Goal: Information Seeking & Learning: Learn about a topic

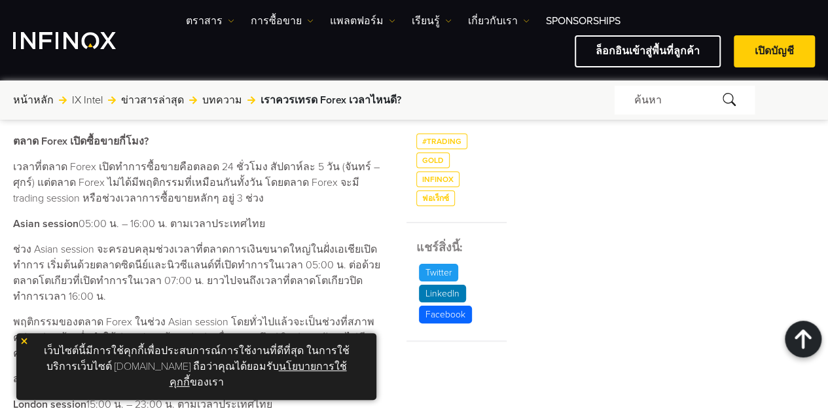
scroll to position [519, 0]
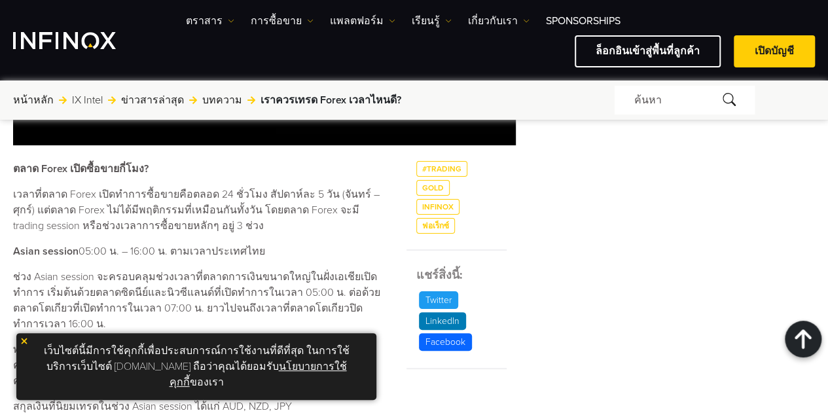
drag, startPoint x: 266, startPoint y: 253, endPoint x: 16, endPoint y: 247, distance: 250.3
click at [16, 247] on p "Asian session 05:00 น. – 16:00 น. ตามเวลาประเทศไทย" at bounding box center [201, 252] width 377 height 16
copy p "Asian session 05:00 น. – 16:00 น. ตามเวลาประเทศไทย"
click at [0, 286] on div "เราควรเทรด Forex เวลาไหนดี? ค้นหาโดย INFINOX [DATE] 08:38 (GMT +0) เวลาที่อ่าน …" at bounding box center [414, 388] width 828 height 1510
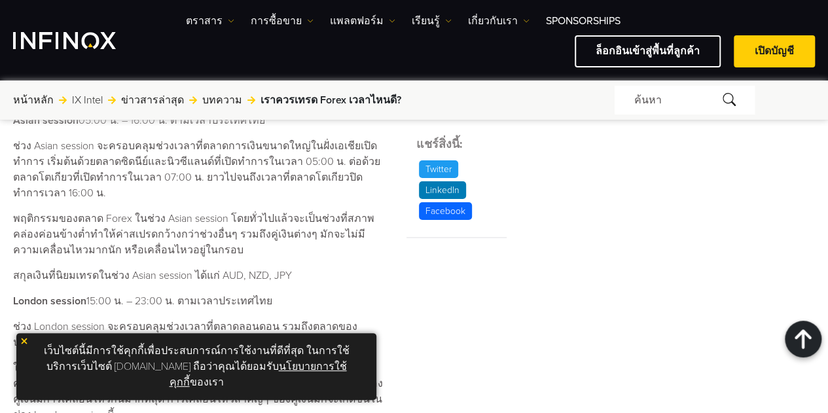
drag, startPoint x: 274, startPoint y: 284, endPoint x: 14, endPoint y: 272, distance: 260.3
copy p "London session 15:00 น. – 23:00 น. ตามเวลาประเทศไทย"
click at [0, 261] on div "เราควรเทรด Forex เวลาไหนดี? ค้นหาโดย INFINOX [DATE] 08:38 (GMT +0) เวลาที่อ่าน …" at bounding box center [414, 257] width 828 height 1510
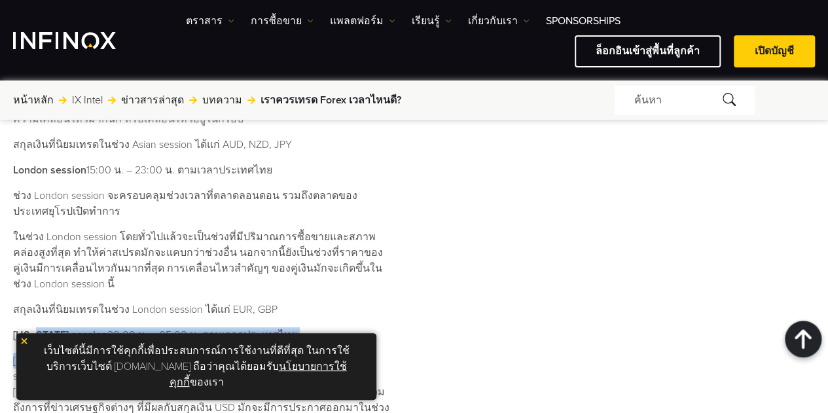
drag, startPoint x: 299, startPoint y: 328, endPoint x: 39, endPoint y: 321, distance: 259.5
click at [39, 321] on div "ตลาด Forex เปิดซื้อขายกี่โมง? เวลาที่ตลาด Forex เปิดทำการซื้อขายคือตลอด 24 ชั่ว…" at bounding box center [201, 320] width 377 height 843
drag, startPoint x: 0, startPoint y: 299, endPoint x: 85, endPoint y: 310, distance: 86.0
click at [0, 299] on div "เราควรเทรด Forex เวลาไหนดี? ค้นหาโดย INFINOX [DATE] 08:38 (GMT +0) เวลาที่อ่าน …" at bounding box center [414, 126] width 828 height 1510
drag, startPoint x: 289, startPoint y: 319, endPoint x: 9, endPoint y: 310, distance: 280.4
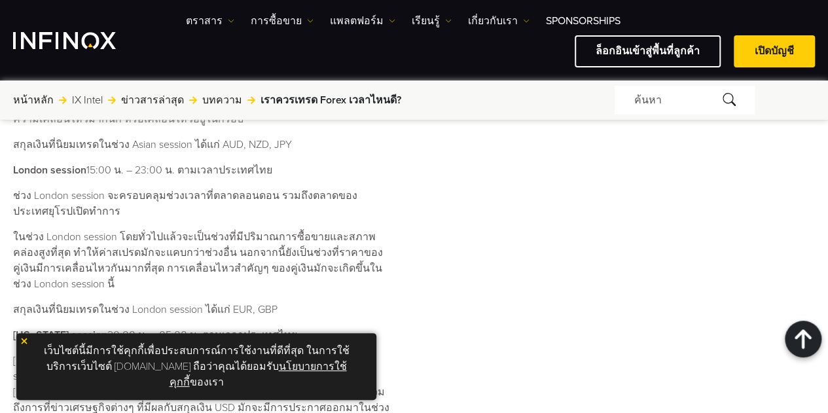
click at [9, 310] on div "เราควรเทรด Forex เวลาไหนดี? ค้นหาโดย INFINOX [DATE] 08:38 (GMT +0) เวลาที่อ่าน …" at bounding box center [414, 126] width 828 height 1510
copy p "[US_STATE] session 20:00 น. – 05:00 น. ตามเวลาประเทศไทย"
click at [0, 282] on div "เราควรเทรด Forex เวลาไหนดี? ค้นหาโดย INFINOX [DATE] 08:38 (GMT +0) เวลาที่อ่าน …" at bounding box center [414, 126] width 828 height 1510
